Goal: Check status

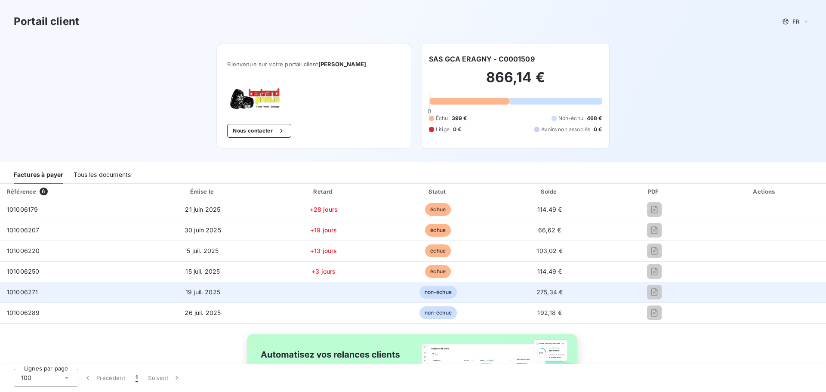
click at [446, 292] on span "non-échue" at bounding box center [437, 292] width 37 height 13
click at [192, 290] on span "19 juil. 2025" at bounding box center [202, 291] width 35 height 7
click at [432, 296] on span "non-échue" at bounding box center [437, 292] width 37 height 13
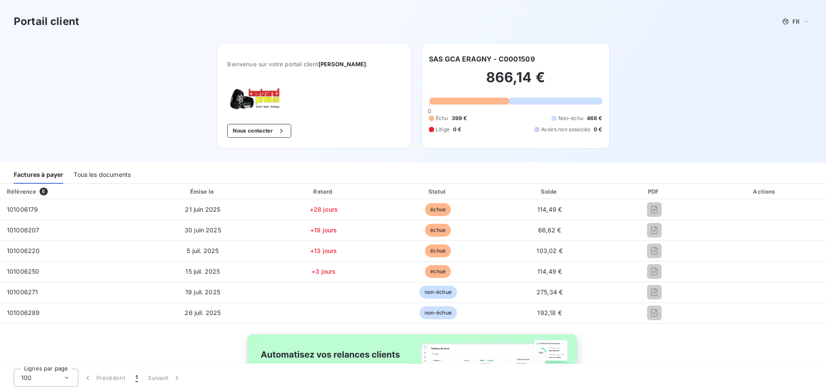
click at [649, 188] on div "PDF" at bounding box center [655, 191] width 96 height 9
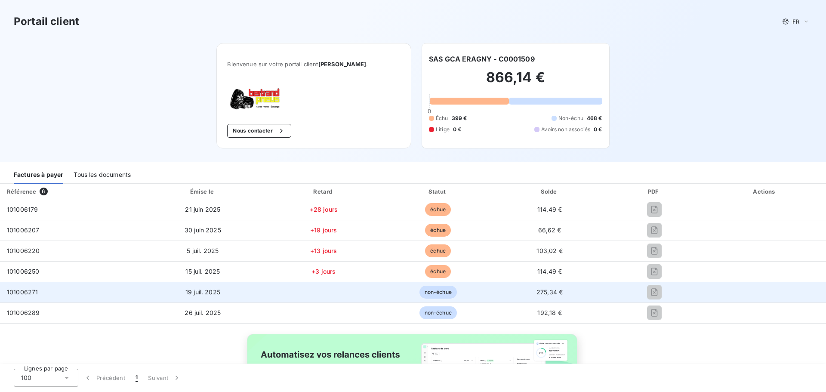
click at [22, 291] on span "101006271" at bounding box center [22, 291] width 31 height 7
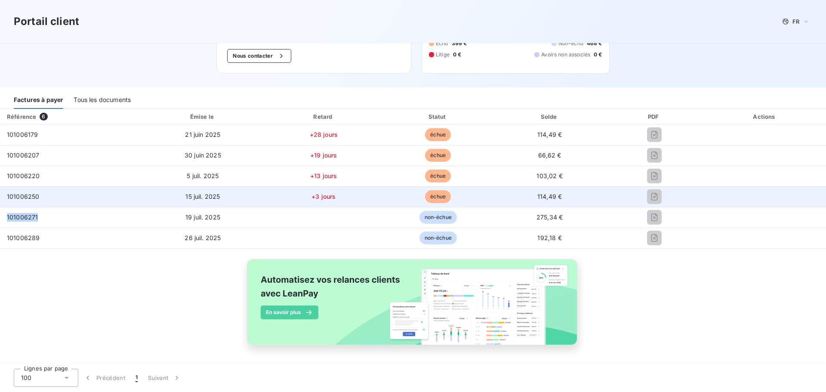
scroll to position [75, 0]
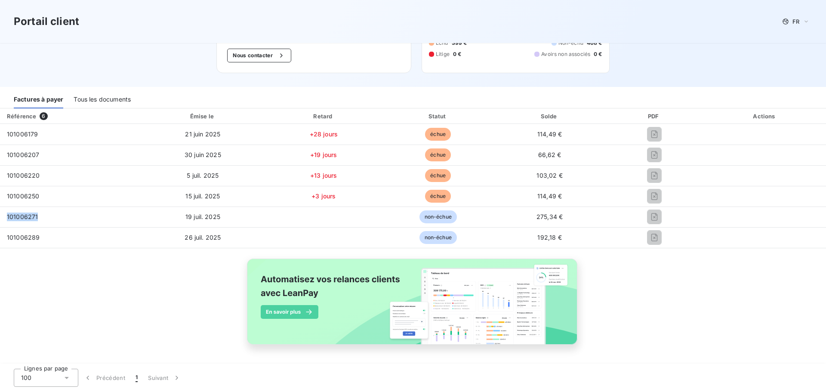
click at [100, 95] on div "Tous les documents" at bounding box center [102, 99] width 57 height 18
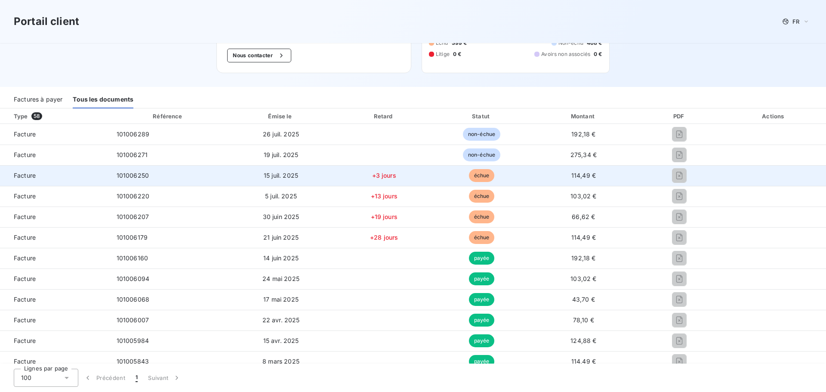
click at [685, 174] on div at bounding box center [679, 176] width 71 height 14
click at [484, 177] on span "échue" at bounding box center [482, 175] width 26 height 13
drag, startPoint x: 484, startPoint y: 177, endPoint x: 474, endPoint y: 177, distance: 10.3
click at [482, 177] on span "échue" at bounding box center [482, 175] width 26 height 13
drag, startPoint x: 197, startPoint y: 178, endPoint x: 152, endPoint y: 178, distance: 44.3
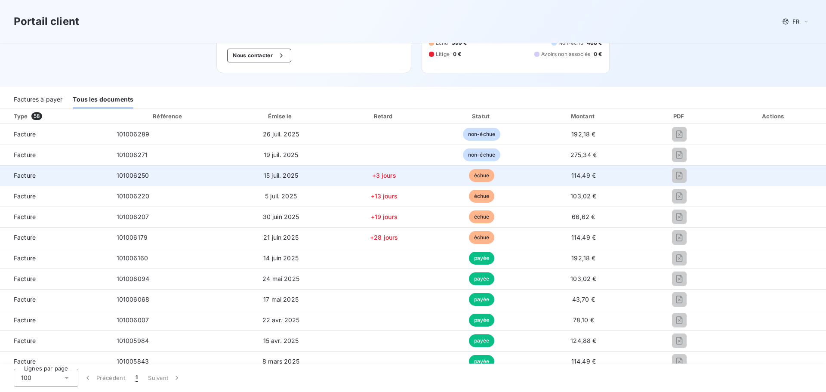
click at [196, 178] on td "101006250" at bounding box center [168, 175] width 117 height 21
click at [135, 177] on span "101006250" at bounding box center [133, 175] width 32 height 7
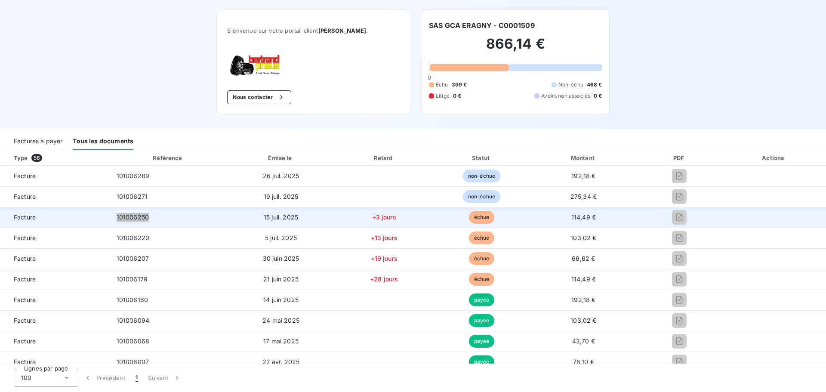
scroll to position [0, 0]
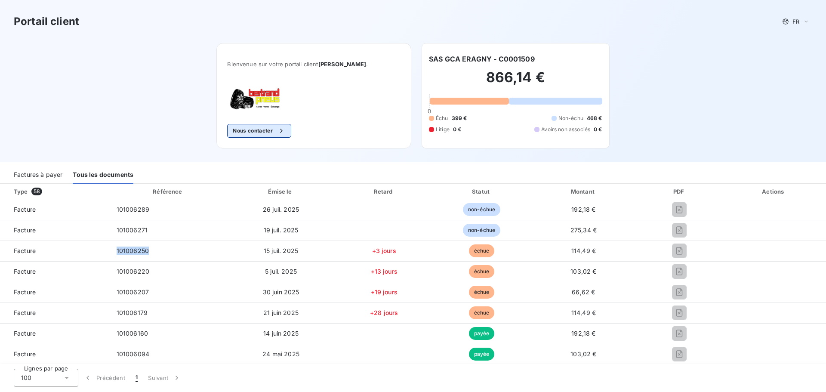
click at [278, 126] on icon "button" at bounding box center [281, 130] width 9 height 9
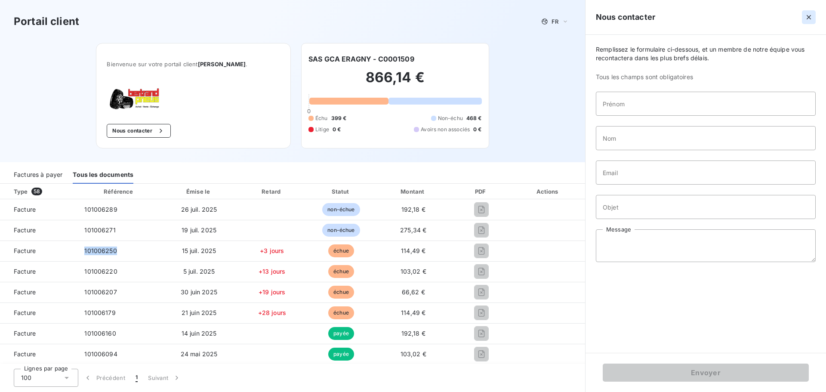
click at [808, 18] on icon "button" at bounding box center [809, 17] width 4 height 4
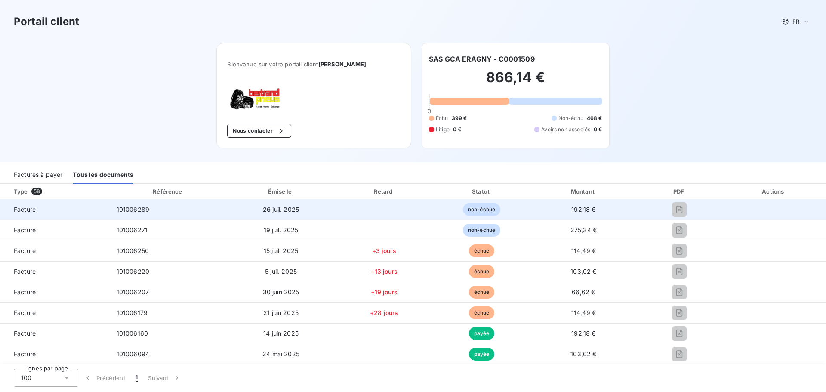
click at [484, 211] on span "non-échue" at bounding box center [481, 209] width 37 height 13
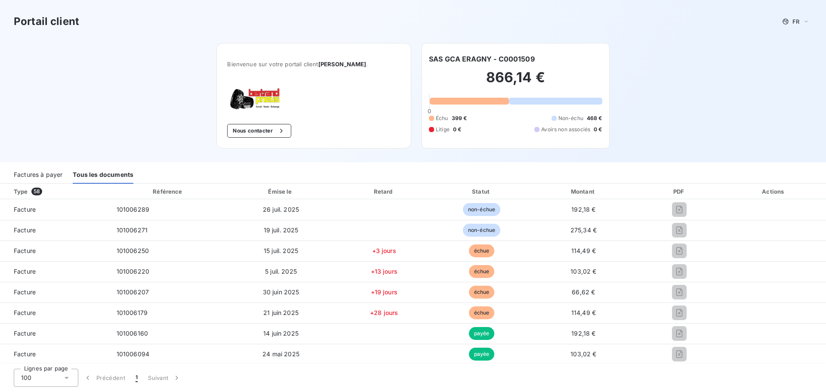
click at [26, 172] on div "Factures à payer" at bounding box center [38, 175] width 49 height 18
